Goal: Check status: Check status

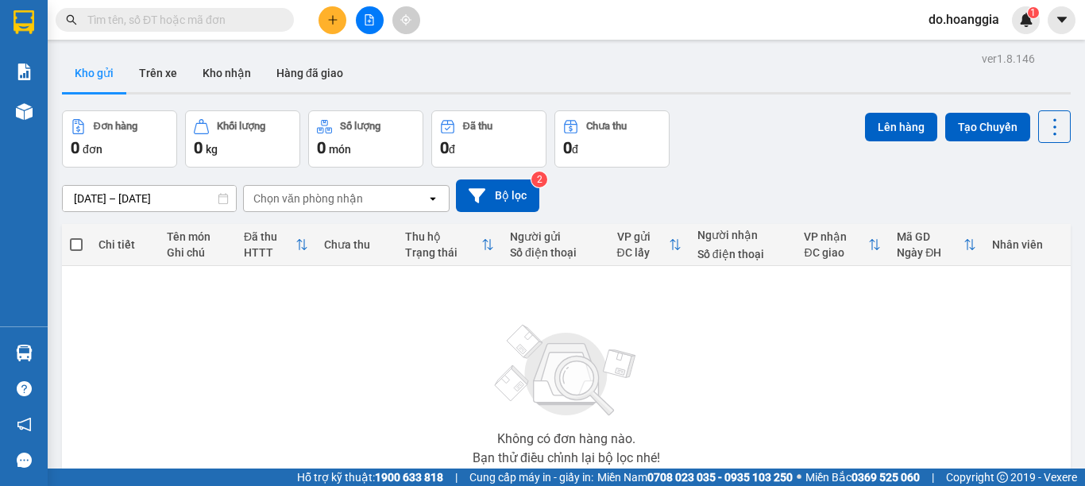
click at [273, 19] on input "text" at bounding box center [180, 19] width 187 height 17
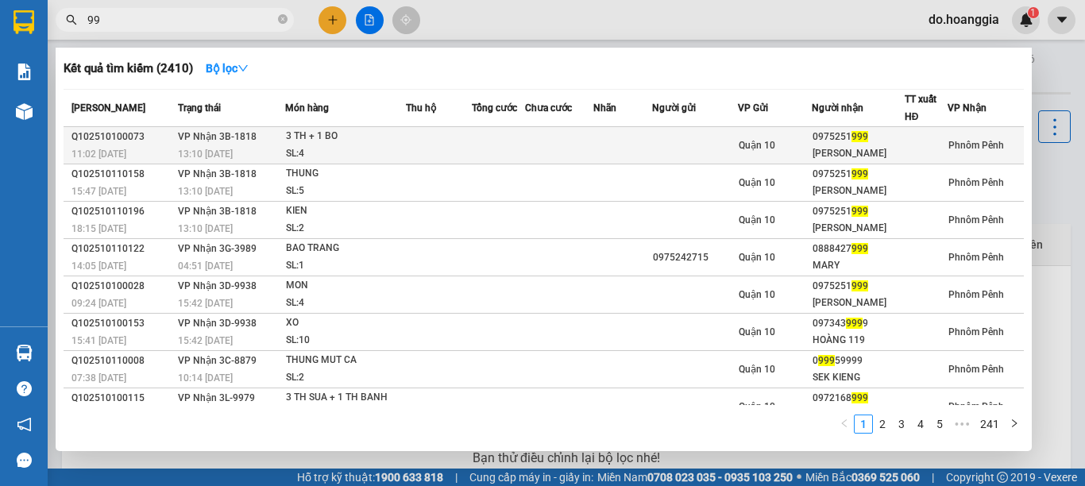
type input "9"
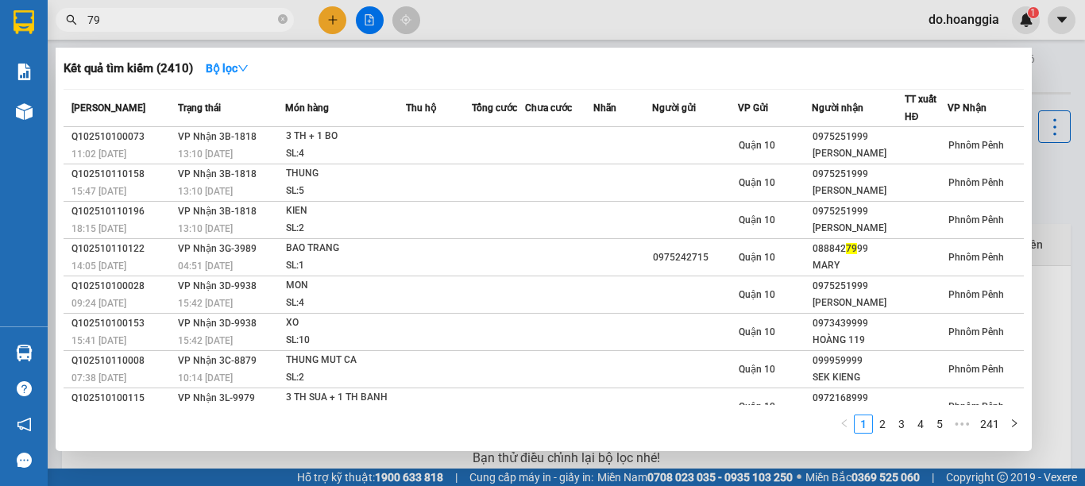
type input "7"
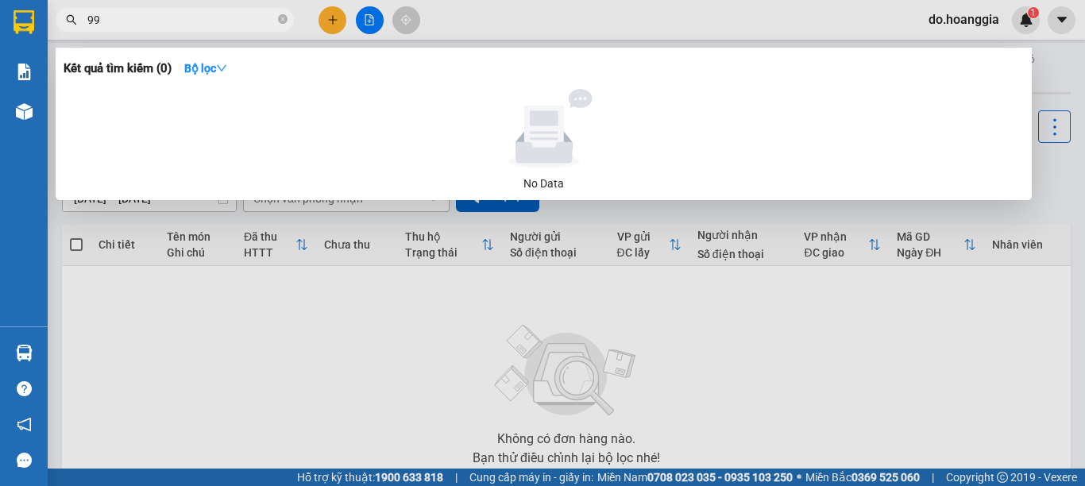
type input "9"
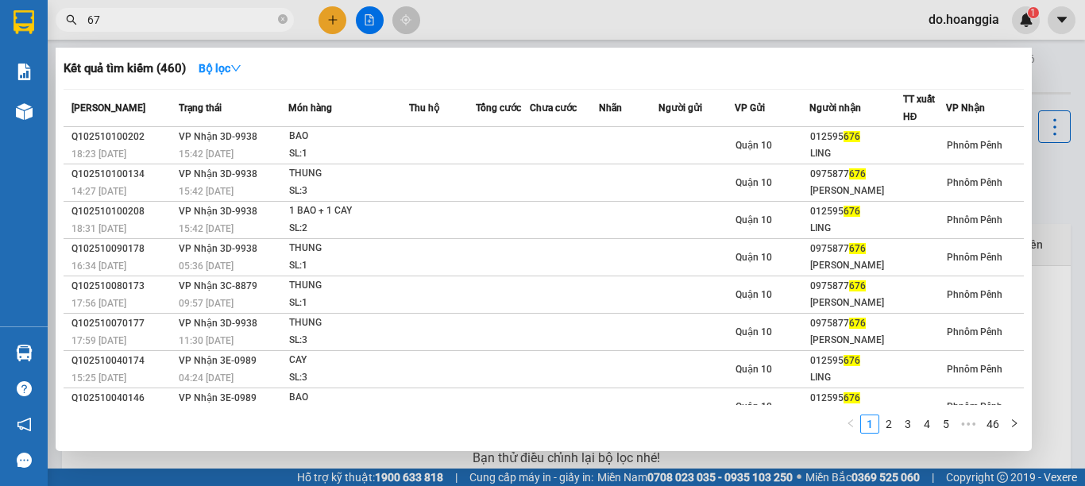
type input "6"
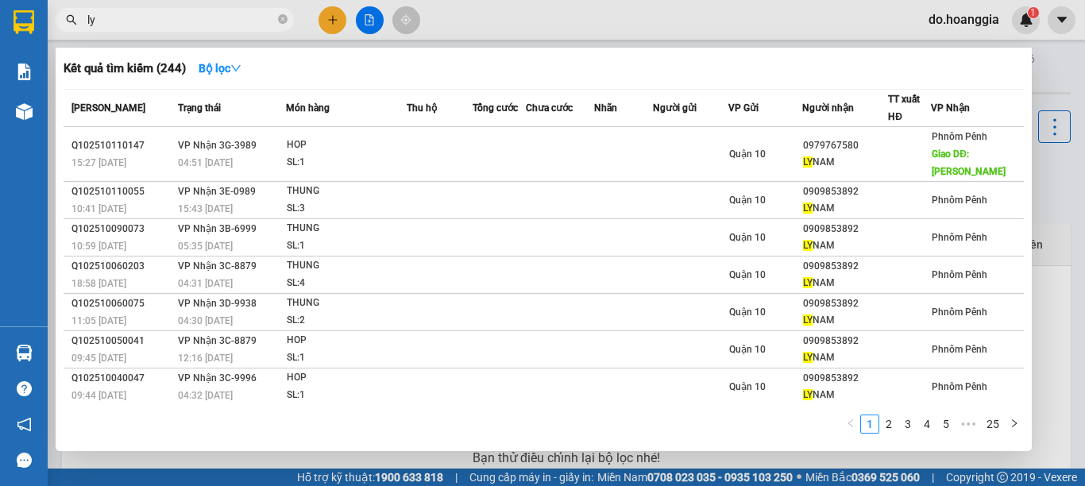
type input "l"
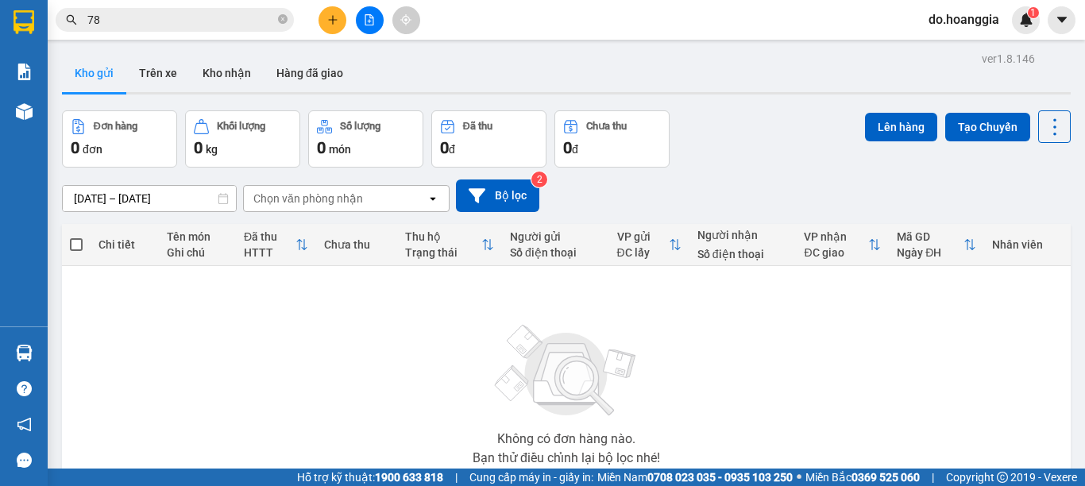
type input "789"
